Goal: Task Accomplishment & Management: Complete application form

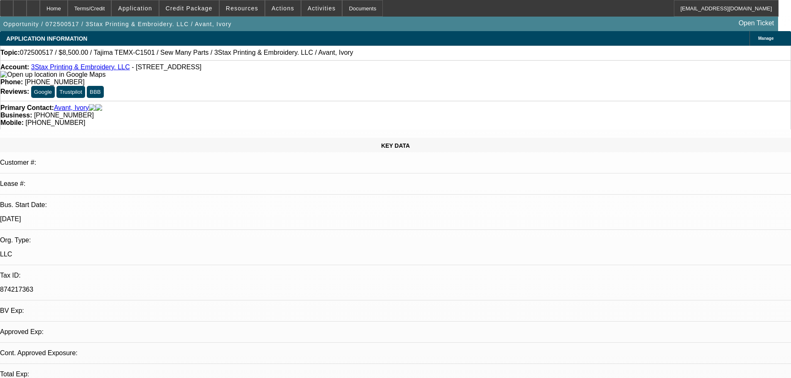
select select "0"
select select "2"
select select "0"
select select "2"
select select "6"
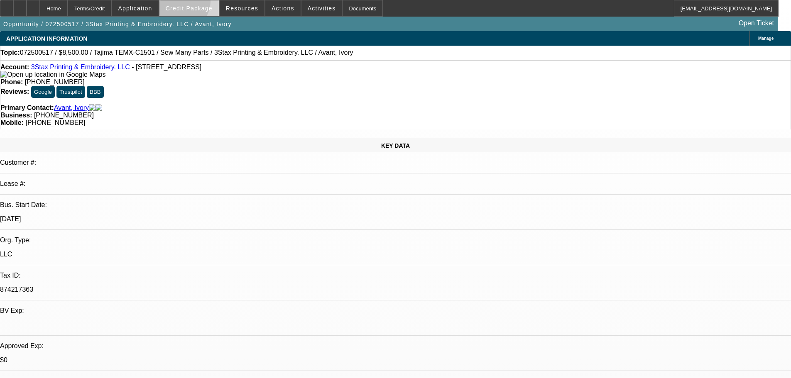
click at [194, 3] on span at bounding box center [188, 8] width 59 height 20
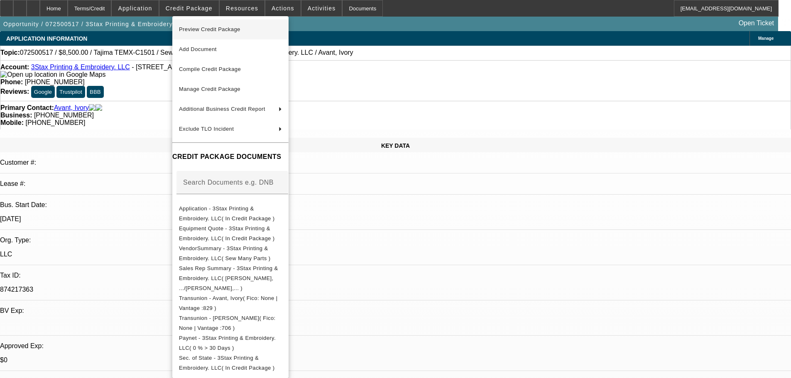
click at [205, 29] on span "Preview Credit Package" at bounding box center [209, 29] width 61 height 6
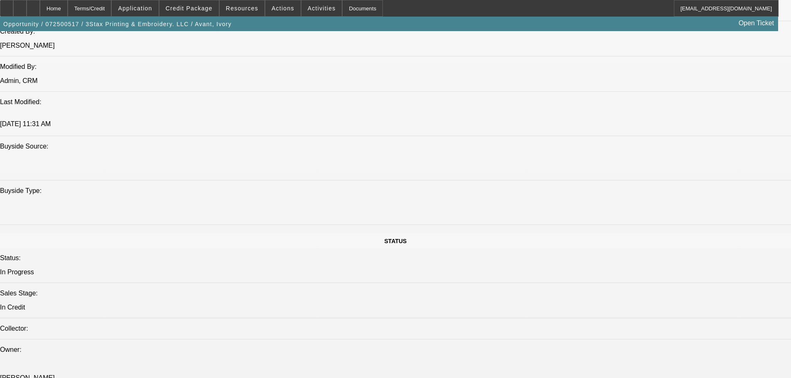
scroll to position [789, 0]
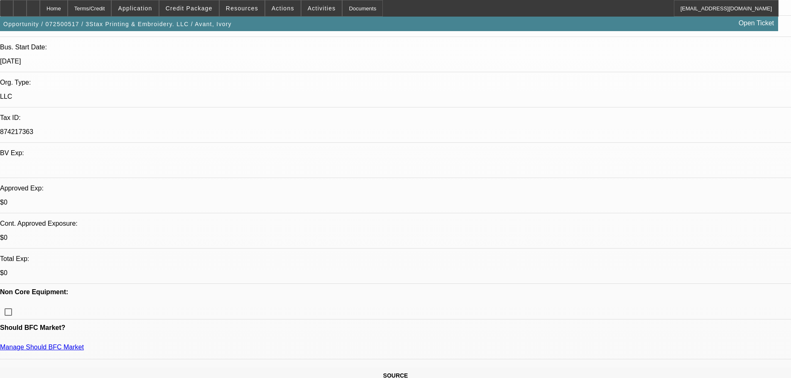
scroll to position [125, 0]
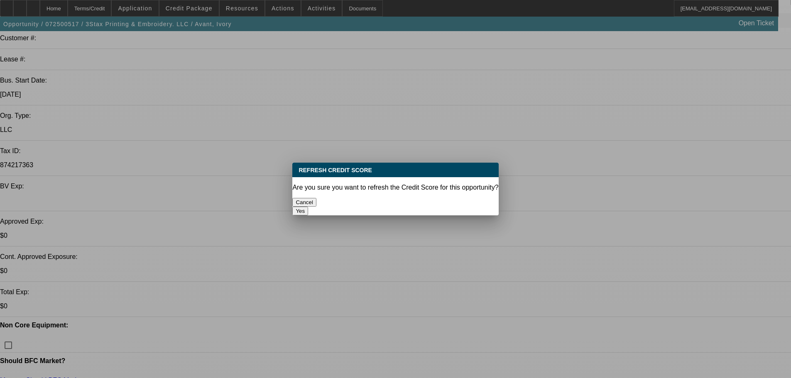
click at [308, 207] on button "Yes" at bounding box center [300, 211] width 16 height 9
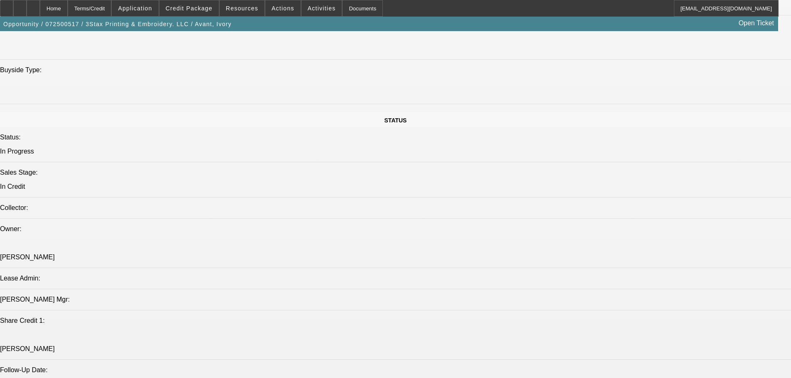
scroll to position [1038, 0]
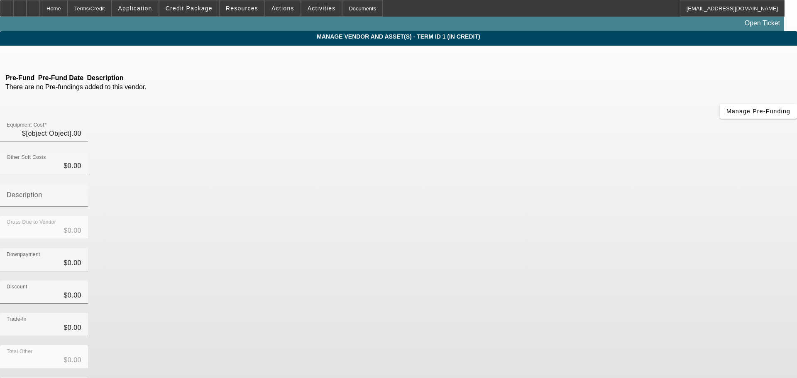
type input "$8,500.00"
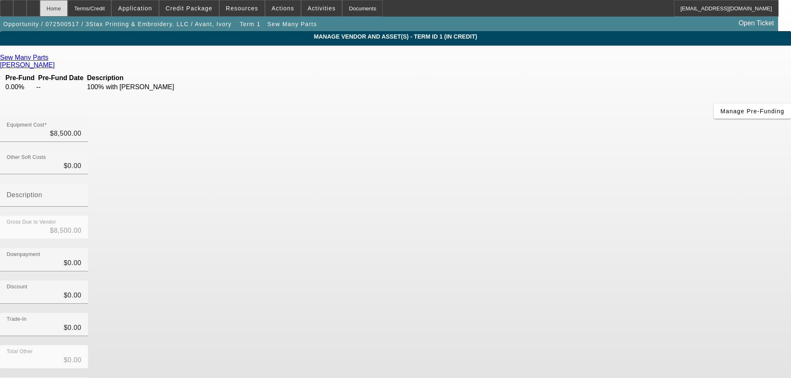
click at [68, 5] on div "Home" at bounding box center [54, 8] width 28 height 17
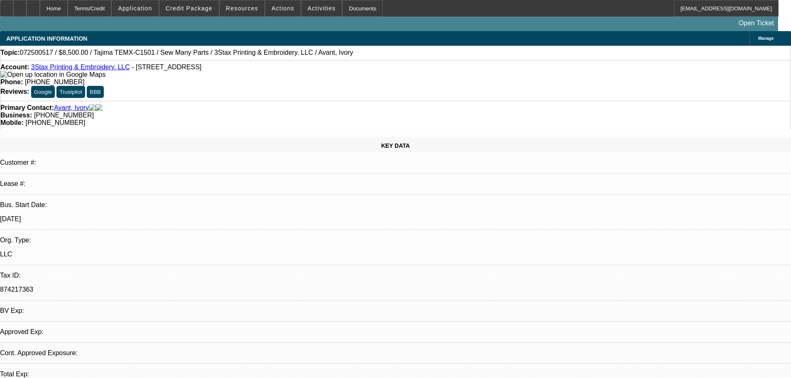
select select "0"
select select "2"
select select "0"
select select "6"
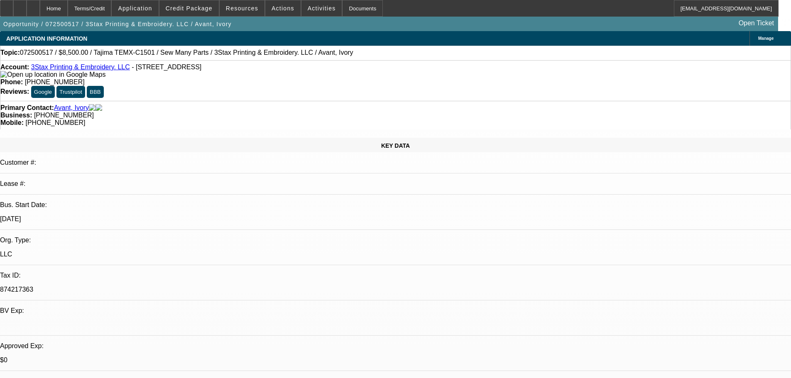
click at [19, 76] on img at bounding box center [52, 74] width 105 height 7
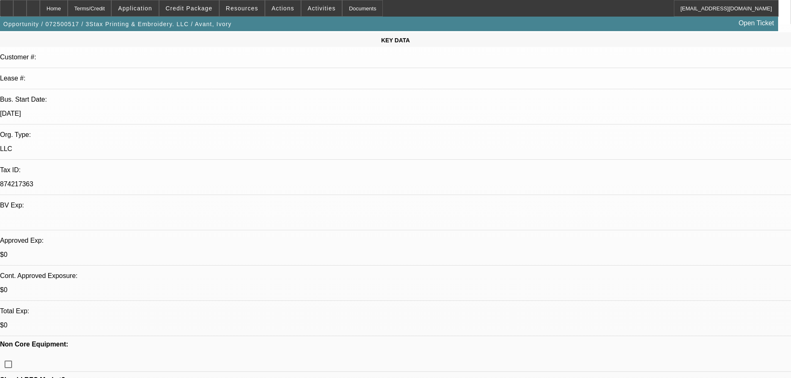
scroll to position [125, 0]
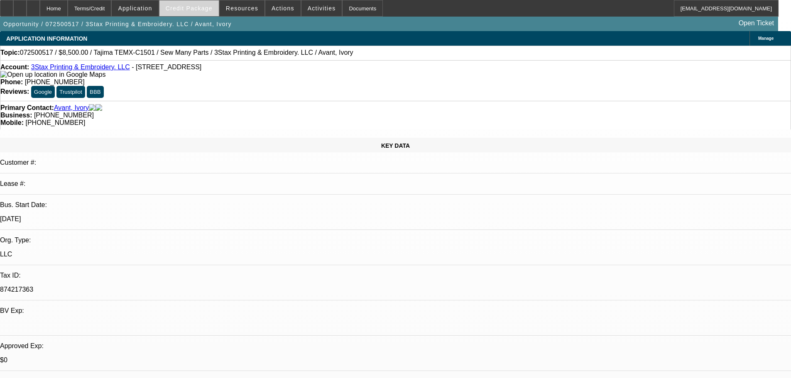
click at [184, 10] on span "Credit Package" at bounding box center [189, 8] width 47 height 7
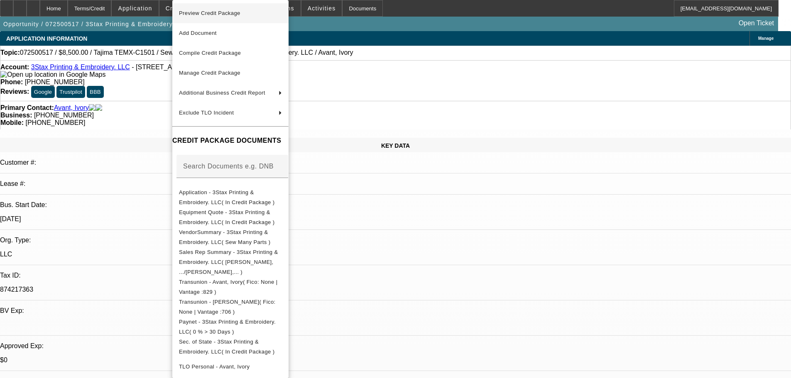
click at [193, 15] on span "Preview Credit Package" at bounding box center [209, 13] width 61 height 6
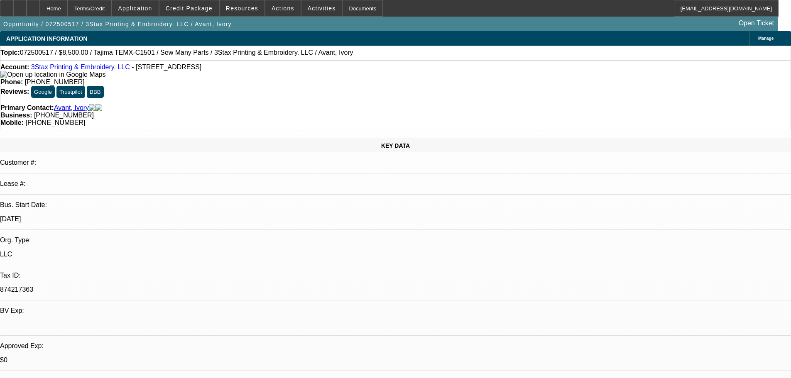
click at [20, 76] on img at bounding box center [52, 74] width 105 height 7
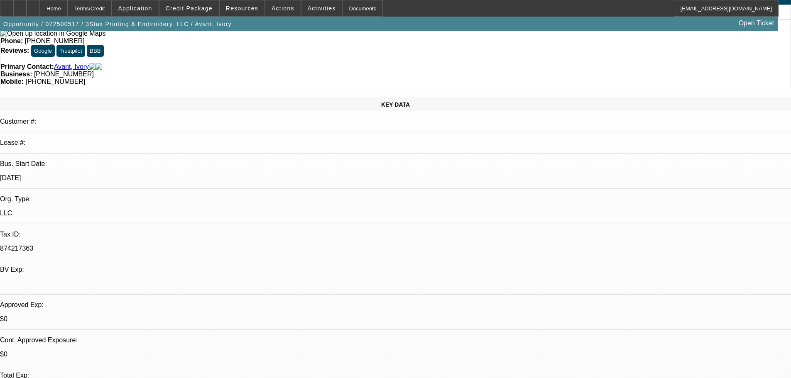
scroll to position [125, 0]
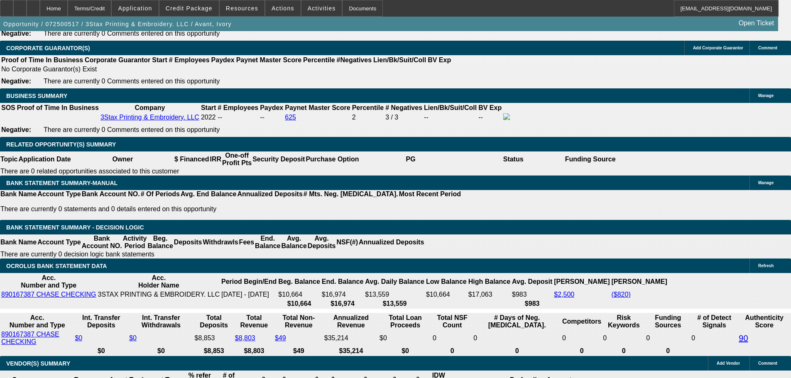
scroll to position [1370, 0]
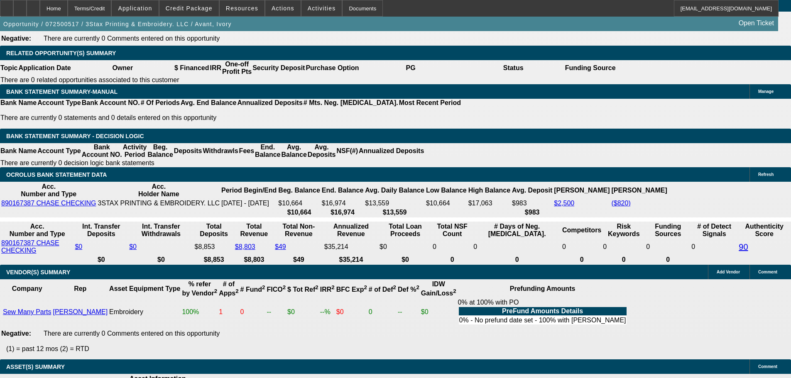
select select "5"
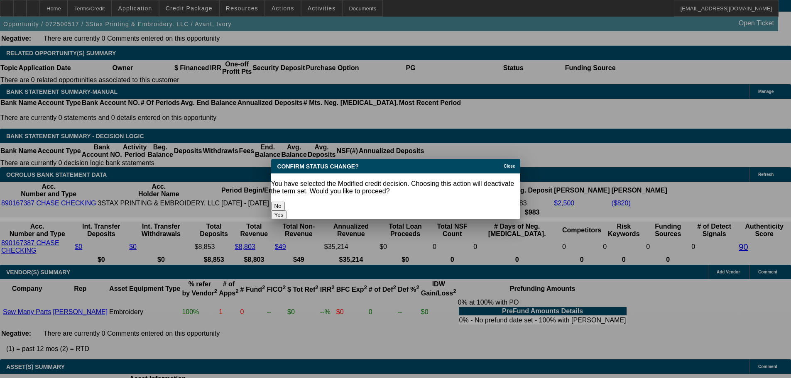
scroll to position [0, 0]
click at [287, 211] on button "Yes" at bounding box center [279, 215] width 16 height 9
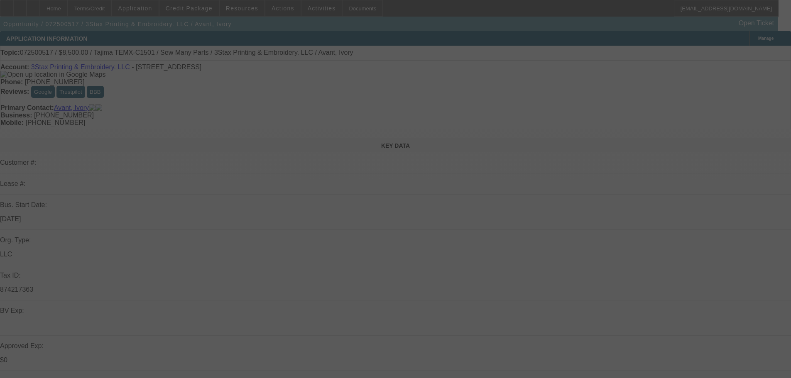
scroll to position [1370, 0]
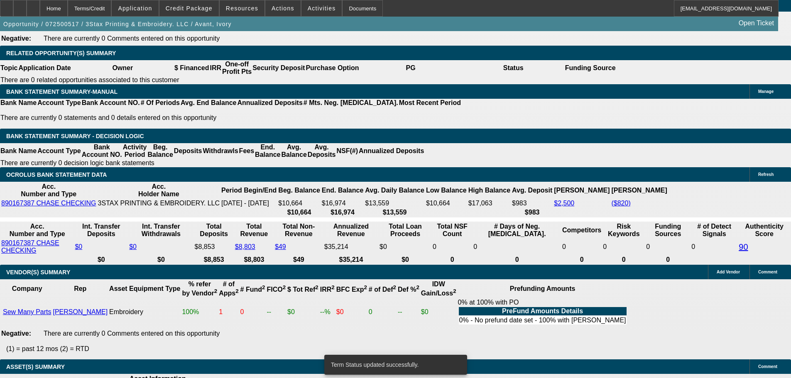
select select "0"
select select "2"
select select "0"
select select "6"
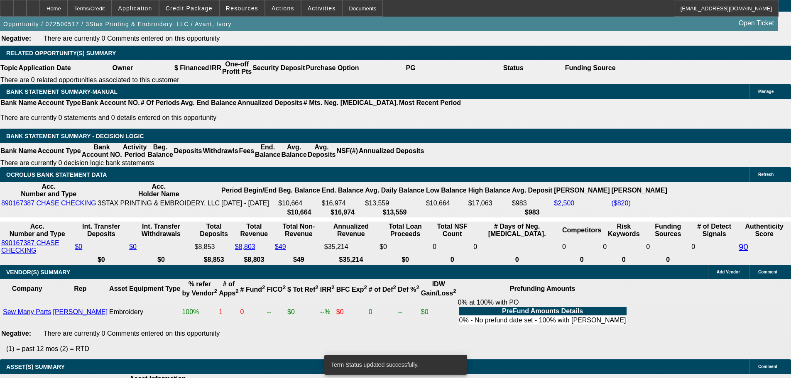
select select "0"
select select "2"
select select "0"
select select "6"
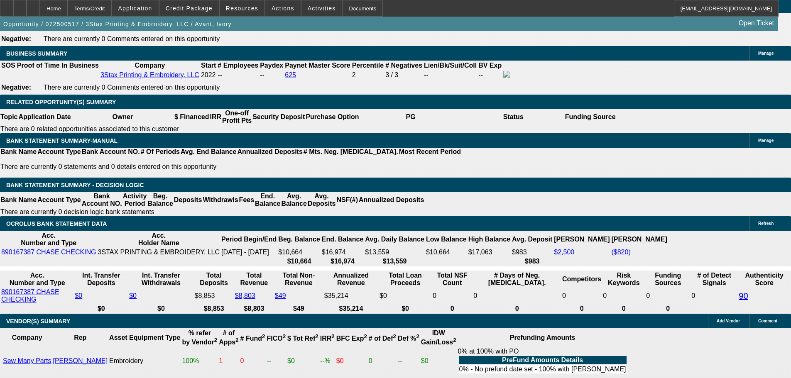
scroll to position [1246, 0]
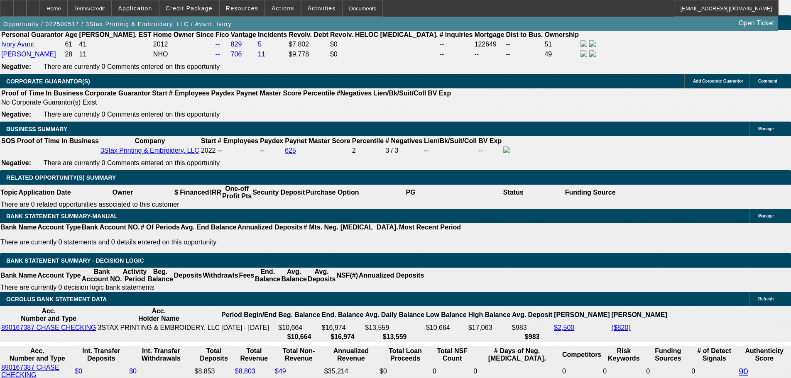
drag, startPoint x: 155, startPoint y: 240, endPoint x: 216, endPoint y: 234, distance: 61.4
type input "$850.00"
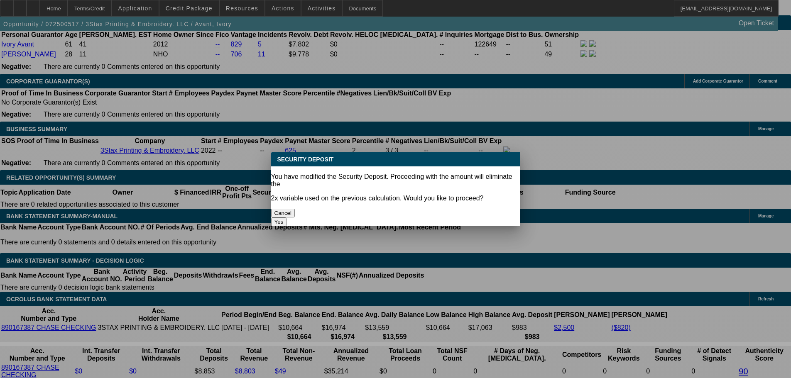
scroll to position [0, 0]
click at [287, 218] on button "Yes" at bounding box center [279, 222] width 16 height 9
select select "0"
type input "UNKNOWN"
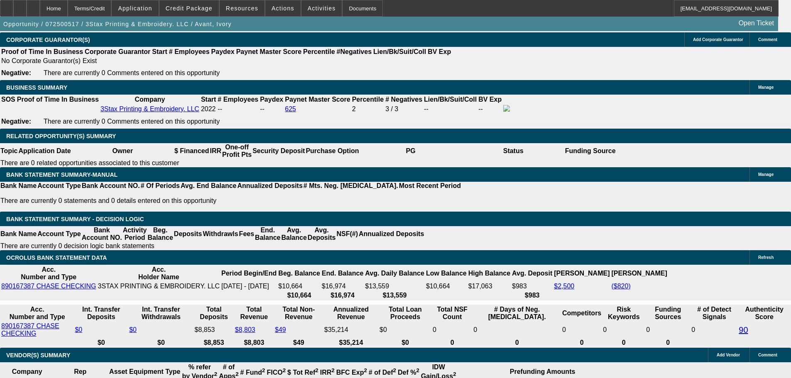
scroll to position [1246, 0]
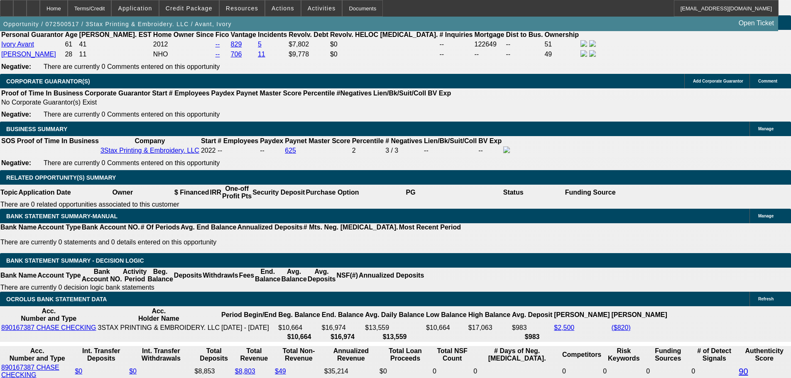
drag, startPoint x: 179, startPoint y: 201, endPoint x: 209, endPoint y: 202, distance: 30.8
type input "16"
type input "$298.83"
type input "16"
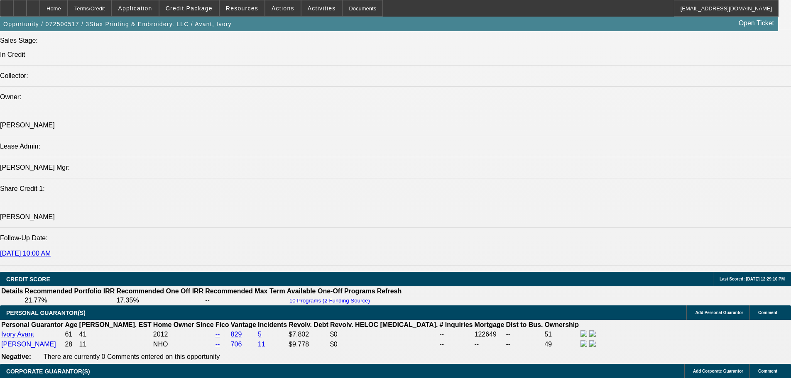
scroll to position [955, 0]
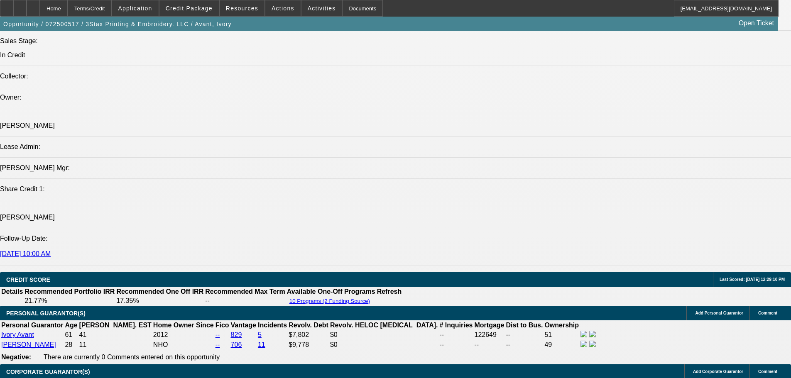
type input "$0.00"
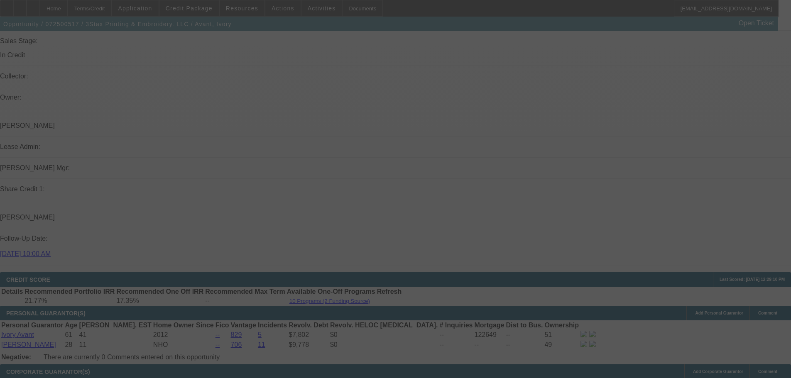
select select "0"
select select "2"
select select "0"
select select "6"
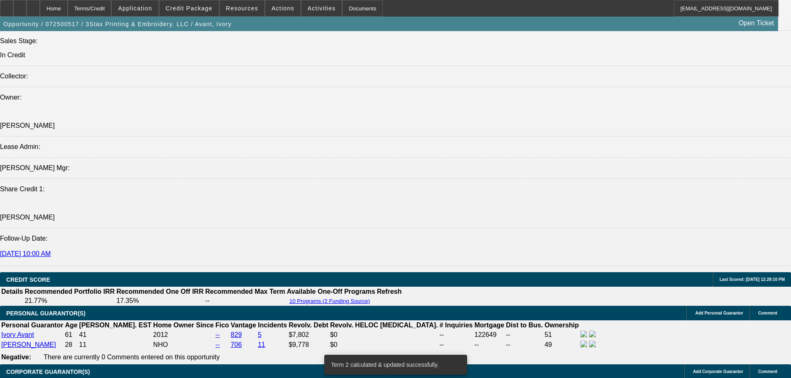
scroll to position [1246, 0]
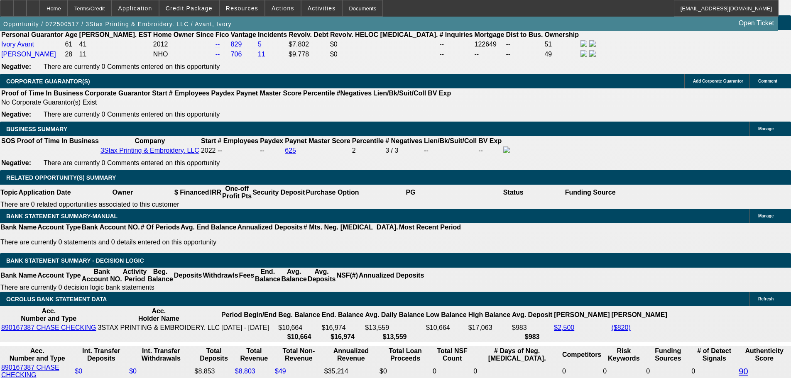
drag, startPoint x: 181, startPoint y: 201, endPoint x: 202, endPoint y: 192, distance: 22.7
type input "1"
type input "UNKNOWN"
type input "$239.77"
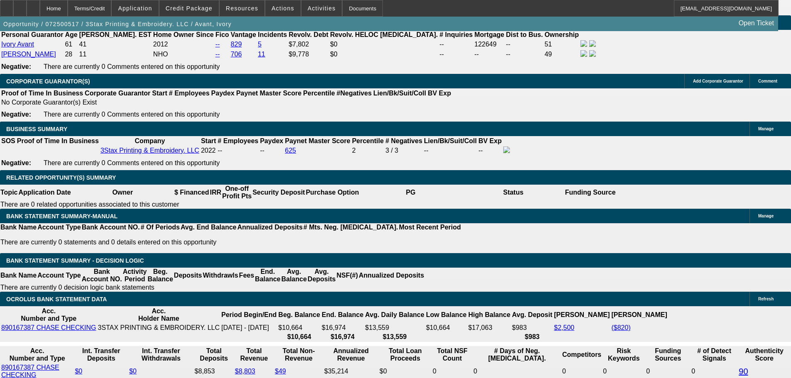
type input "17"
type input "$303.05"
type input "17"
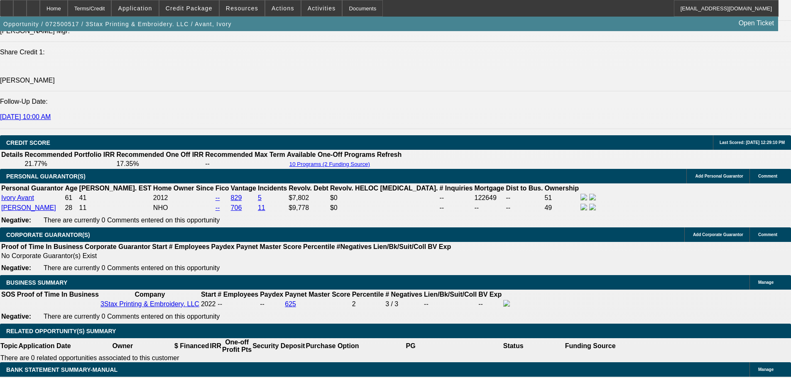
scroll to position [1080, 0]
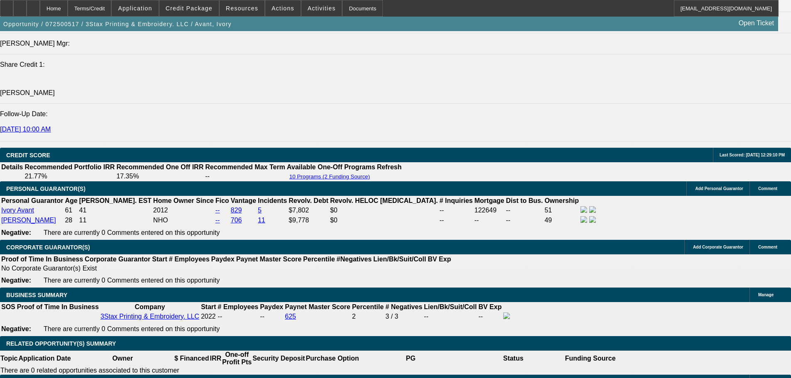
type input "$0.00"
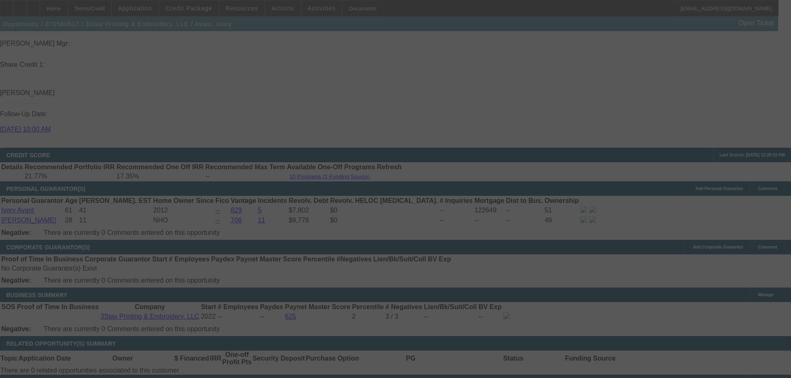
select select "0"
select select "2"
select select "0"
select select "6"
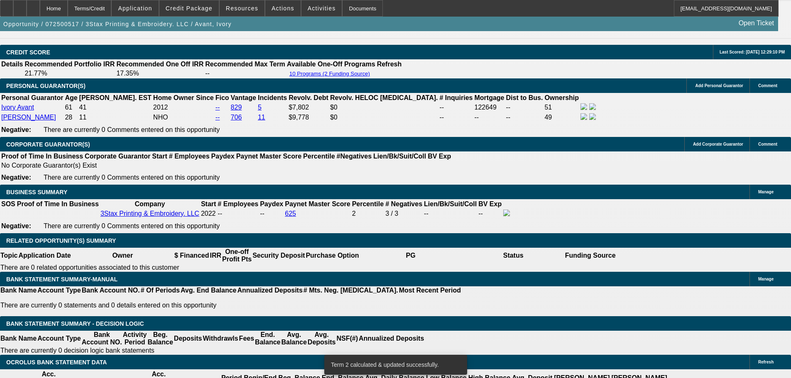
scroll to position [1246, 0]
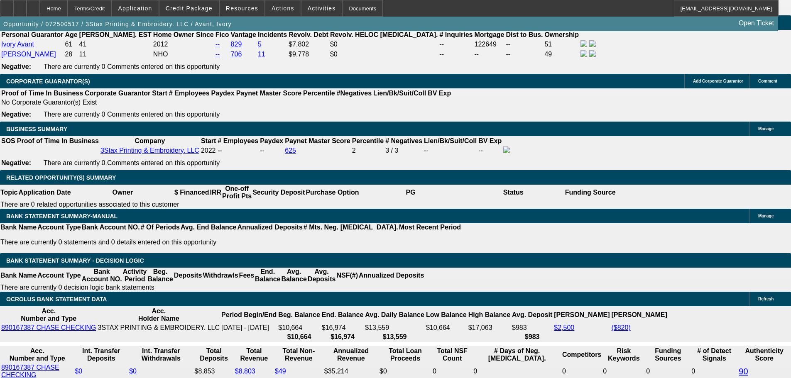
drag, startPoint x: 180, startPoint y: 200, endPoint x: 218, endPoint y: 200, distance: 37.8
type input "UNKNOWN"
type input "1"
type input "$239.77"
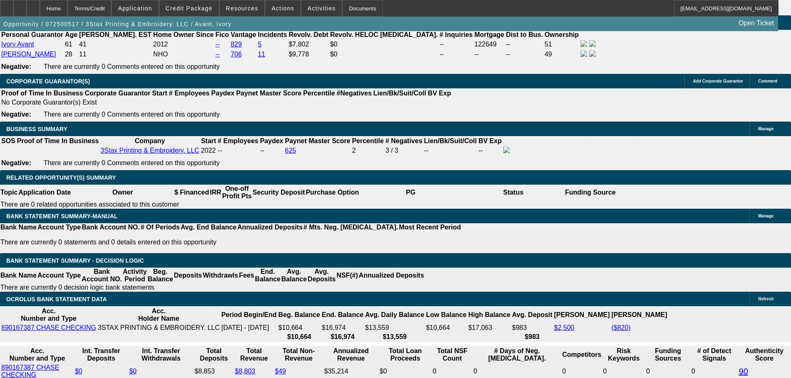
type input "18"
type input "$307.30"
type input "18"
type input "0"
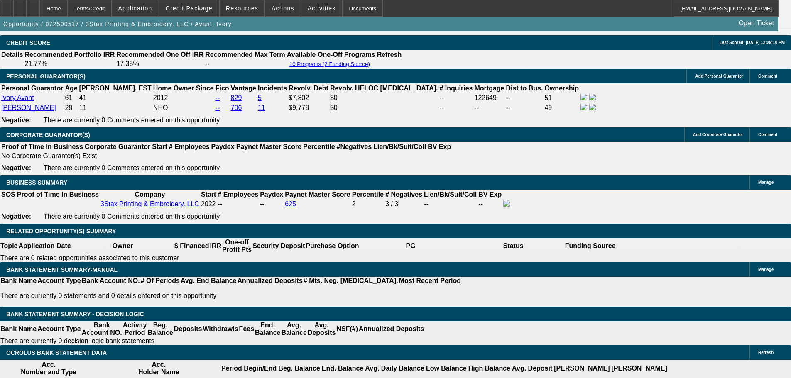
scroll to position [1080, 0]
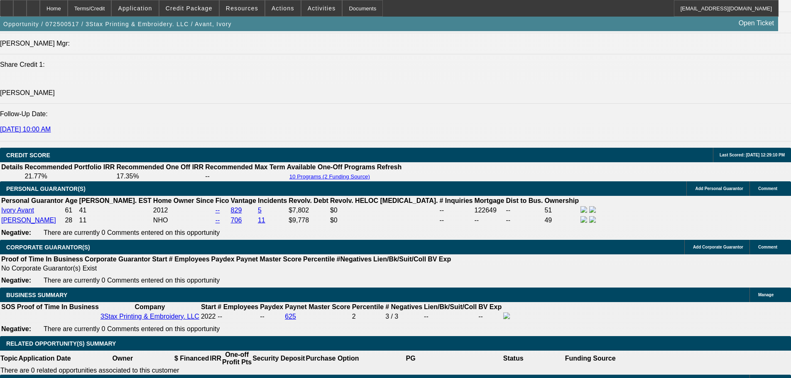
type input "307.30"
type input "$0.00"
type input "309.30"
type input "18.5"
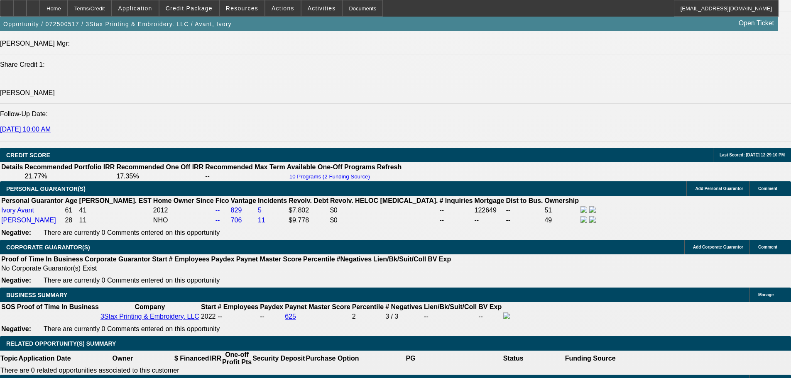
type input "$309.30"
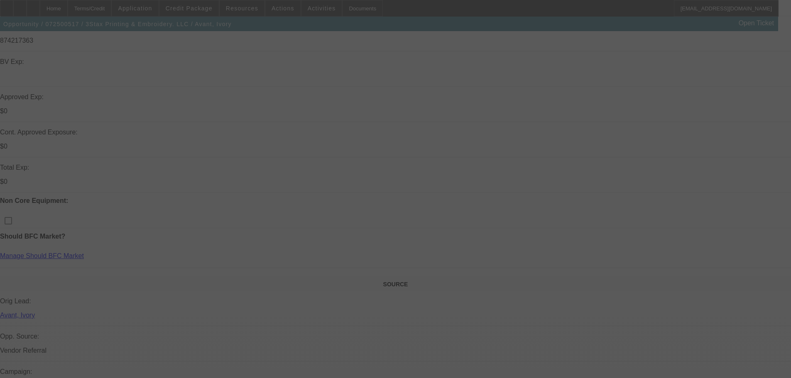
scroll to position [125, 0]
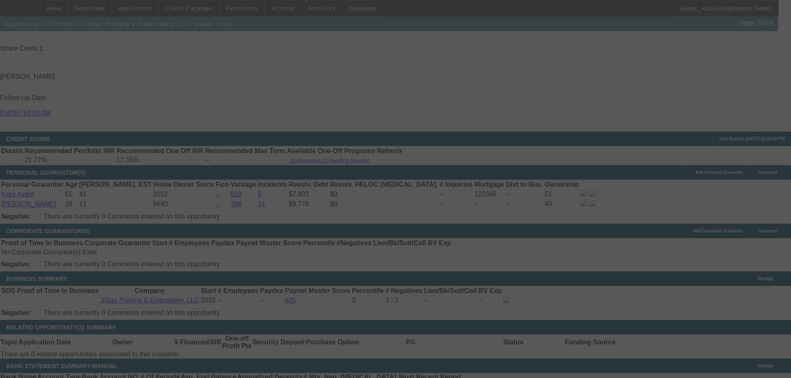
select select "0"
select select "2"
select select "0"
select select "6"
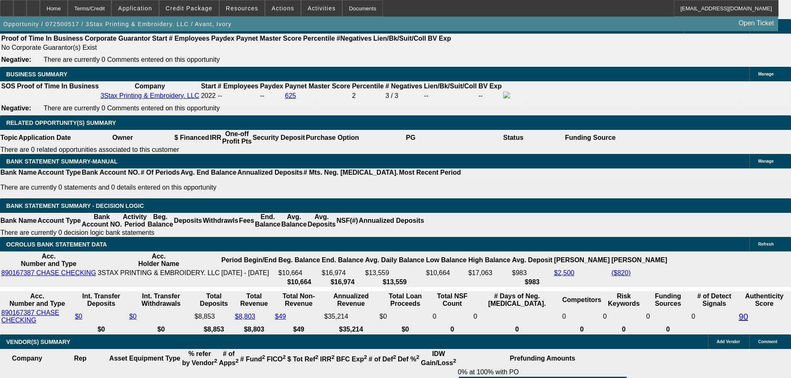
scroll to position [1370, 0]
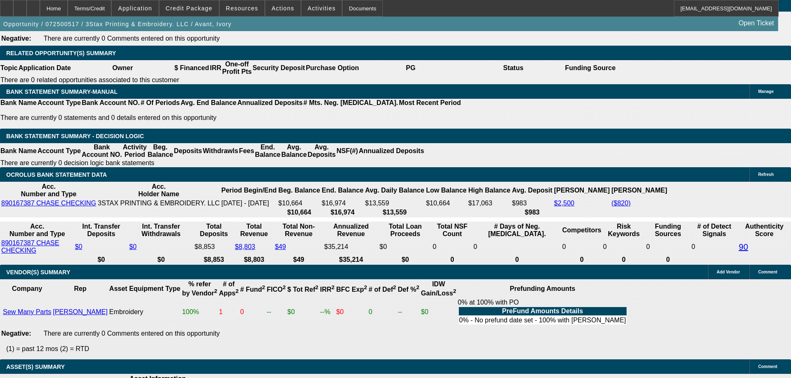
select select "3"
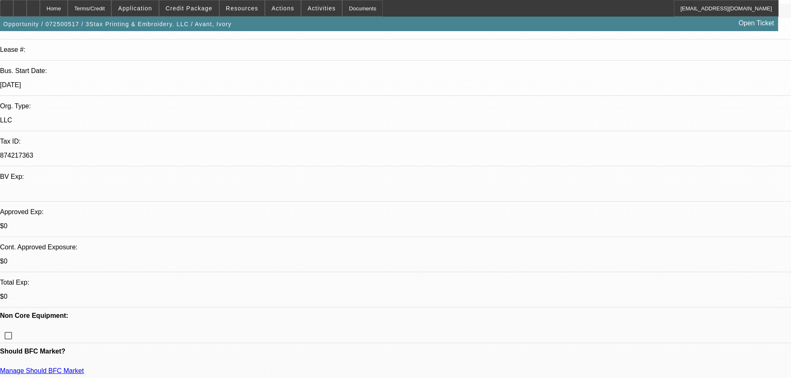
scroll to position [166, 0]
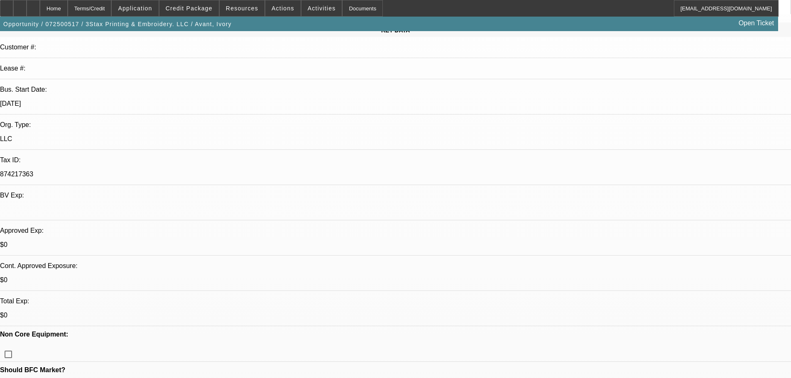
scroll to position [0, 0]
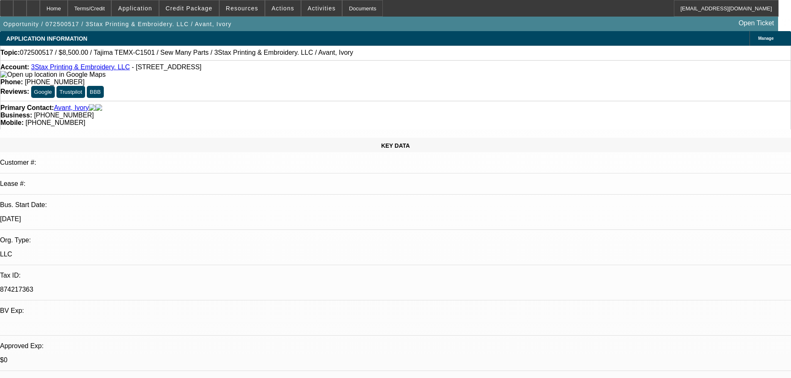
type textarea "SEEMS TO BE PART TIME VENTURE GIVEN THIN SALES, MOST DEPOSITS ROUNDED NUMBERS, …"
checkbox input "true"
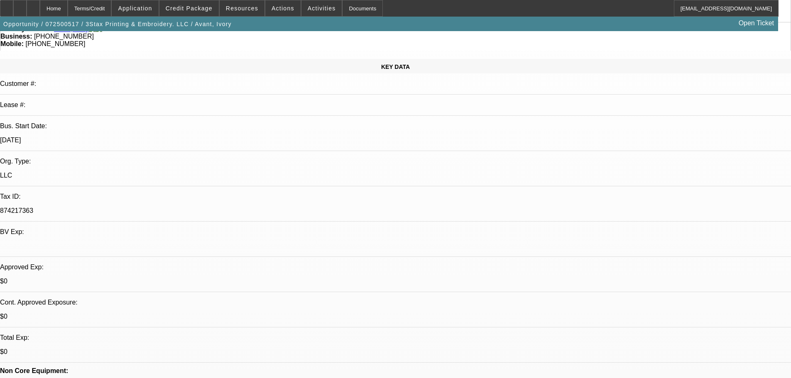
scroll to position [166, 0]
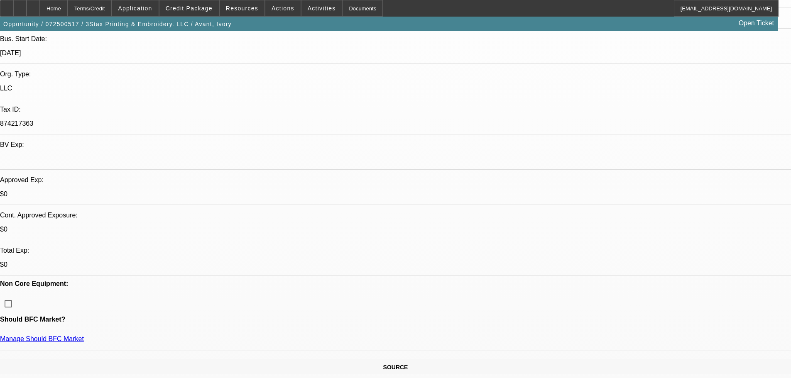
type textarea "SEEMS TO BE PART TIME VENTURE GIVEN THIN SALES, MOST DEPOSITS ROUNDED NUMBERS, …"
checkbox input "true"
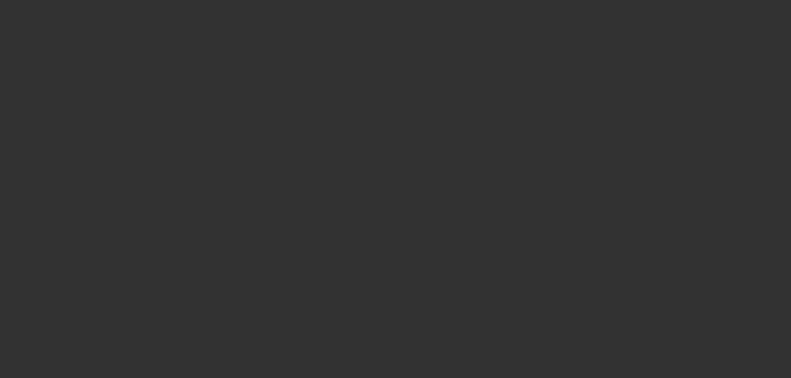
scroll to position [0, 0]
select select "0"
select select "2"
select select "0"
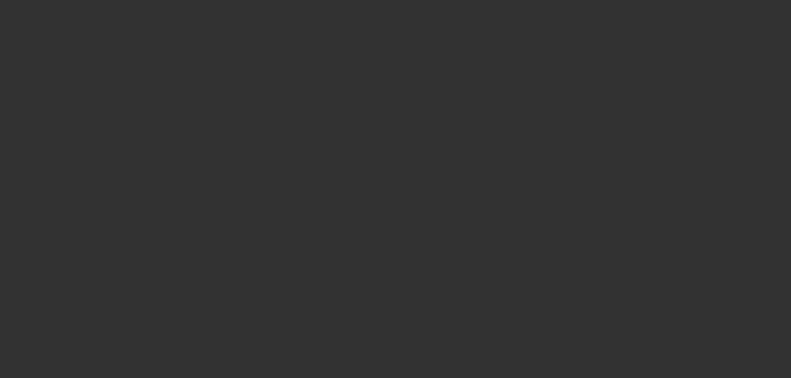
select select "6"
select select "0"
select select "2"
select select "0"
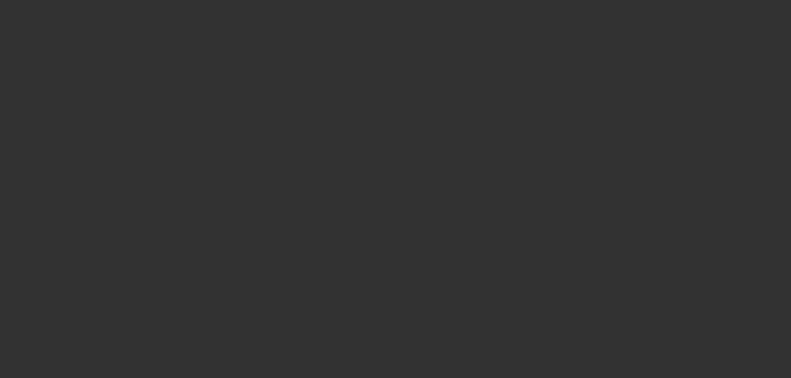
select select "6"
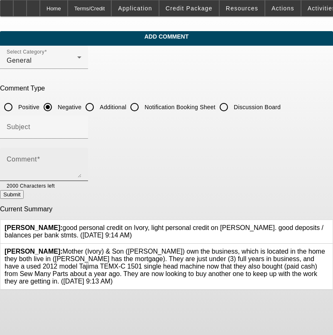
click at [37, 159] on mat-label "Comment" at bounding box center [22, 159] width 30 height 7
click at [50, 159] on textarea "Comment" at bounding box center [44, 168] width 75 height 20
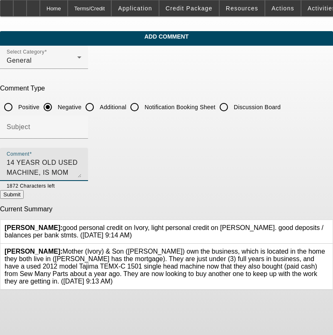
click at [81, 162] on textarea "14 YEASR OLD USED MACHINE, IS MOM MERELY COSIGNOR HERE AS LOOKS TO BE PART TIME…" at bounding box center [44, 168] width 75 height 20
click at [81, 173] on textarea "14 YEASR OLD USED MACHINE, IS MOM MERELY COSIGNOR HERE FOR HER CREDIT AS LOOKS …" at bounding box center [44, 168] width 75 height 20
click at [81, 174] on textarea "14 YEASR OLD USED MACHINE, IS MOM MERELY COSIGNOR HERE FOR HER CREDIT AS LOOKS …" at bounding box center [44, 168] width 75 height 20
click at [81, 172] on textarea "14 YEASR OLD USED MACHINE, IS MOM MERELY COSIGNOR HERE FOR HER CREDIT AS LOOKS …" at bounding box center [44, 168] width 75 height 20
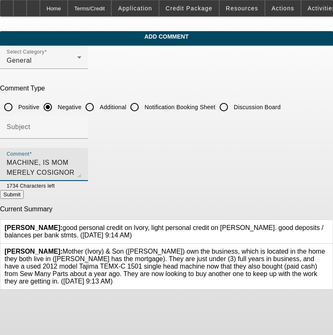
scroll to position [18, 0]
click at [80, 172] on textarea "14 YEASR OLD USED MACHINE, IS MOM MERELY COSIGNOR HERE FOR HER CREDIT AS LOOKS …" at bounding box center [44, 168] width 75 height 20
click at [81, 172] on textarea "14 YEASR OLD USED MACHINE, IS MOM MERELY COSIGNOR HERE FOR HER CREDIT AS LOOKS …" at bounding box center [44, 168] width 75 height 20
click at [81, 174] on textarea "14 YEASR OLD USED MACHINE, IS MOM MERELY COSIGNOR HERE FOR HER CREDIT AS LOOKS …" at bounding box center [44, 168] width 75 height 20
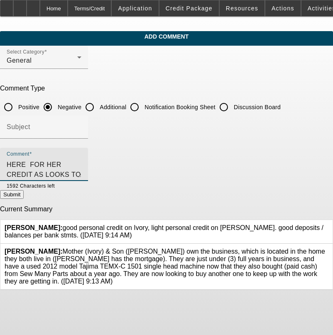
click at [81, 172] on textarea "14 YEASR OLD USED MACHINE, IS MOM MERELY COSIGNOR HERE FOR HER CREDIT AS LOOKS …" at bounding box center [44, 168] width 75 height 20
click at [81, 174] on textarea "14 YEASR OLD USED MACHINE, IS MOM MERELY COSIGNOR HERE FOR HER CREDIT AS LOOKS …" at bounding box center [44, 168] width 75 height 20
type textarea "14 YEASR OLD USED MACHINE, IS MOM MERELY COSIGNOR HERE FOR HER CREDIT AS LOOKS …"
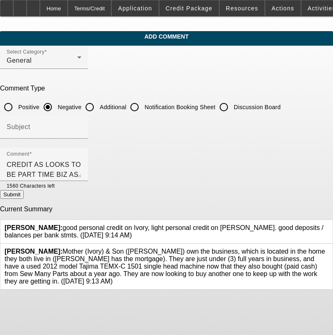
click at [24, 192] on button "Submit" at bounding box center [12, 194] width 24 height 9
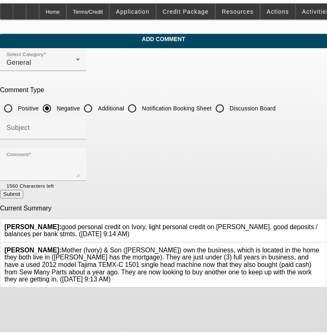
scroll to position [0, 0]
